Goal: Transaction & Acquisition: Purchase product/service

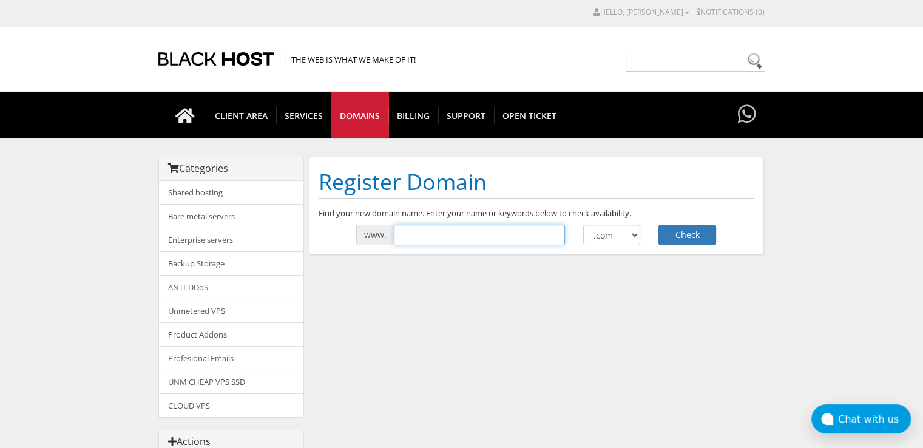
click at [485, 232] on input "text" at bounding box center [479, 235] width 171 height 21
type input "myisthisnewomg"
click at [689, 239] on button "Check" at bounding box center [687, 235] width 58 height 21
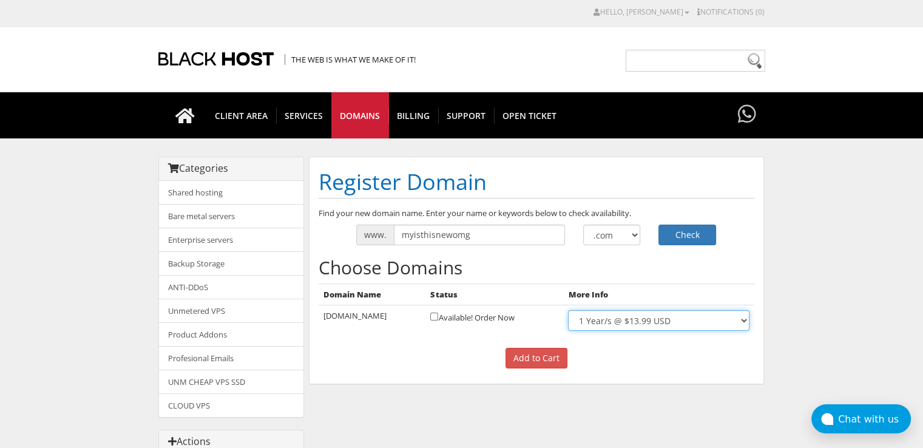
click at [716, 321] on select "1 Year/s @ $13.99 USD" at bounding box center [658, 320] width 181 height 21
click at [702, 317] on select "1 Year/s @ $13.99 USD" at bounding box center [658, 320] width 181 height 21
click at [438, 314] on input "checkbox" at bounding box center [434, 317] width 8 height 8
checkbox input "true"
click at [540, 360] on input "Add to Cart" at bounding box center [537, 358] width 62 height 21
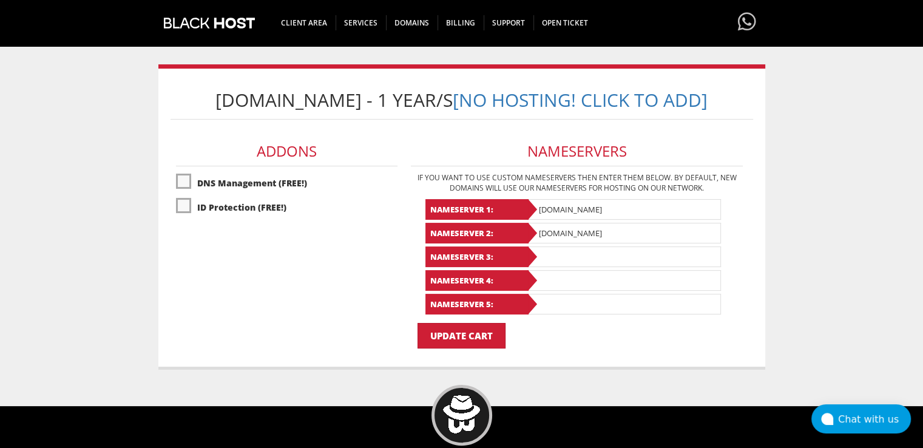
scroll to position [167, 0]
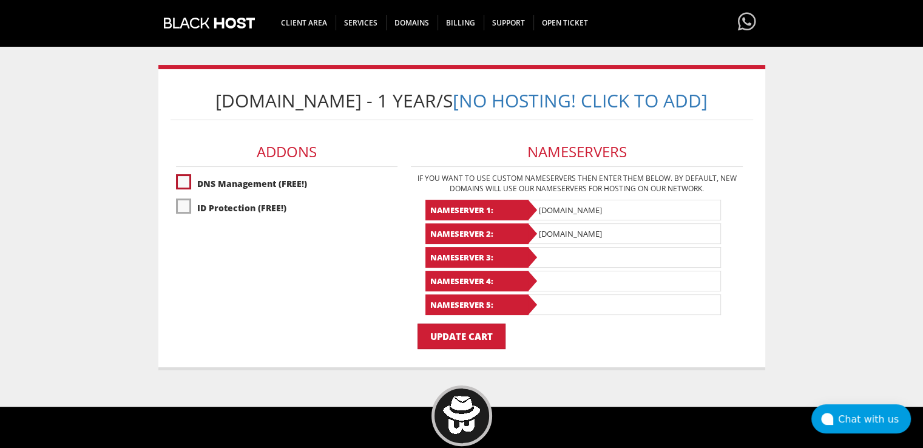
click at [237, 185] on label"] "DNS Management (FREE!)" at bounding box center [287, 183] width 222 height 21
checkbox input "true"
click at [226, 208] on label"] "ID Protection (FREE!)" at bounding box center [287, 207] width 222 height 21
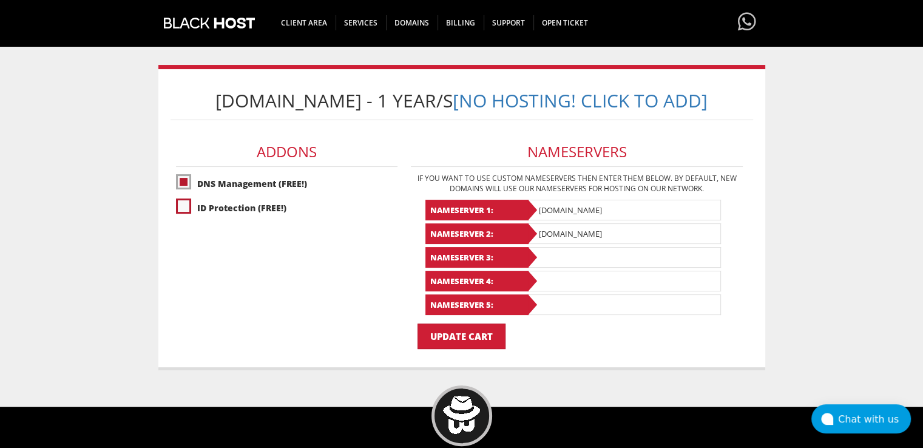
checkbox input "true"
click at [454, 342] on input "Update Cart" at bounding box center [462, 335] width 88 height 25
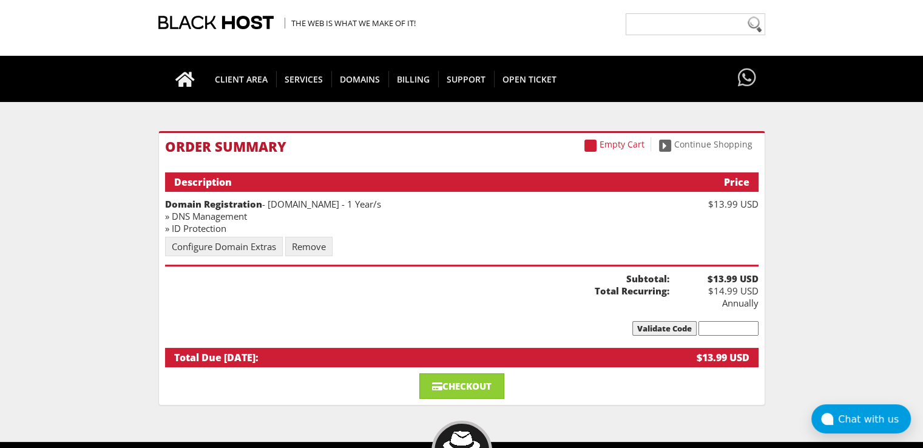
scroll to position [15, 0]
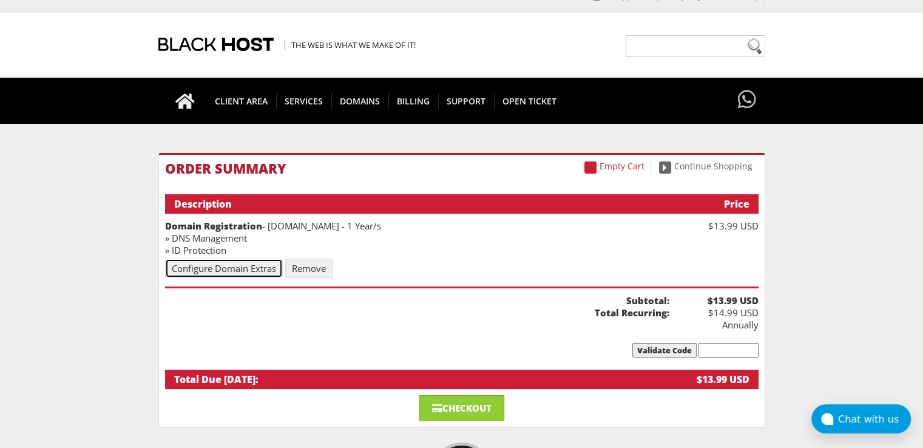
click at [253, 267] on link "Configure Domain Extras" at bounding box center [224, 268] width 118 height 19
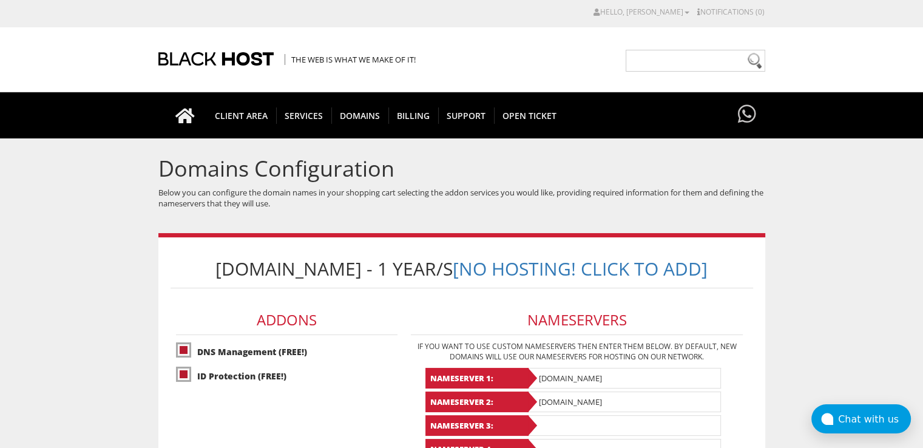
click at [103, 248] on body "CAD CHF EUR GBP JPY MKD RUB USD Hello, [PERSON_NAME] Credit Card Details Contac…" at bounding box center [461, 377] width 923 height 742
click at [486, 168] on h1 "Domains Configuration" at bounding box center [461, 169] width 607 height 24
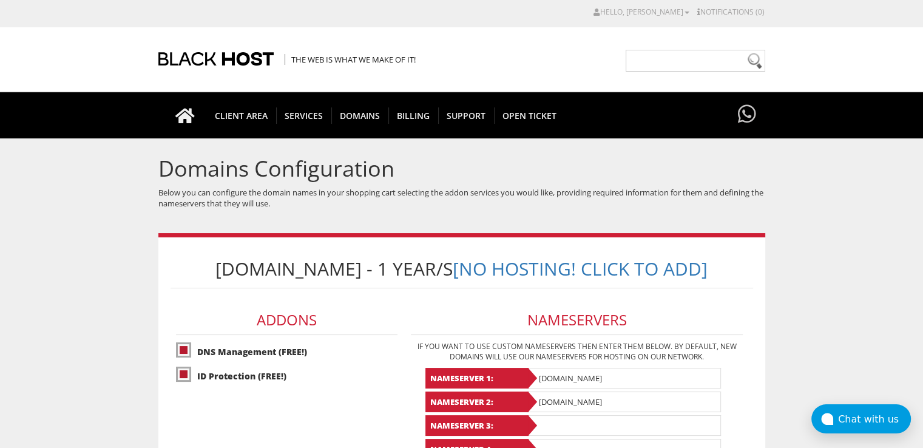
click at [139, 233] on body "CAD CHF EUR GBP JPY MKD RUB USD Hello, [PERSON_NAME] Credit Card Details Contac…" at bounding box center [461, 377] width 923 height 742
click at [123, 46] on div "The Web is what we make of it!" at bounding box center [461, 59] width 923 height 64
